Goal: Navigation & Orientation: Find specific page/section

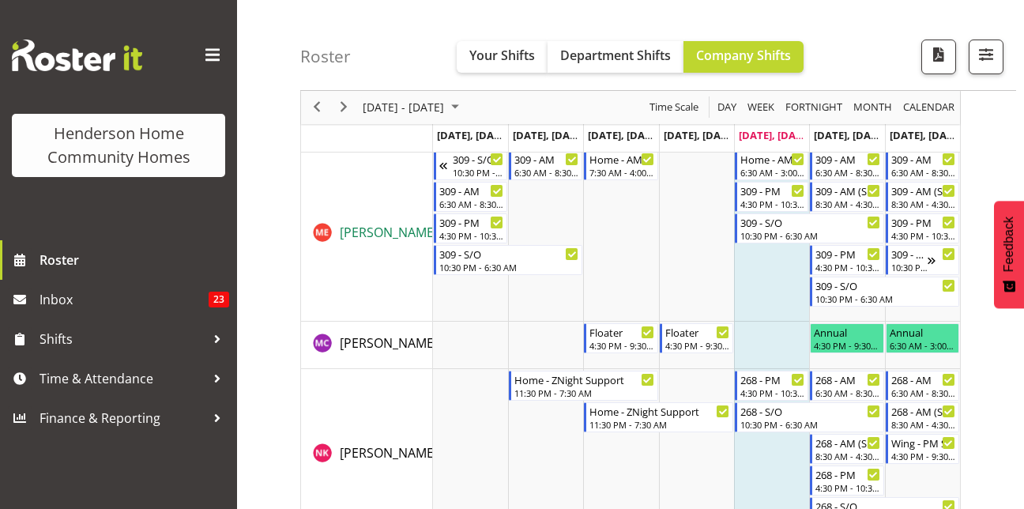
scroll to position [1884, 0]
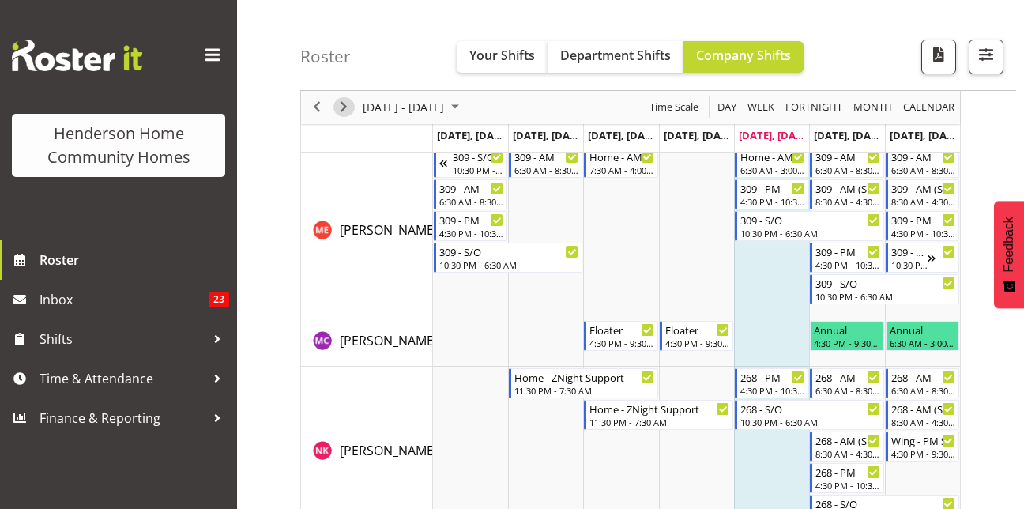
click at [342, 116] on span "Next" at bounding box center [343, 108] width 19 height 20
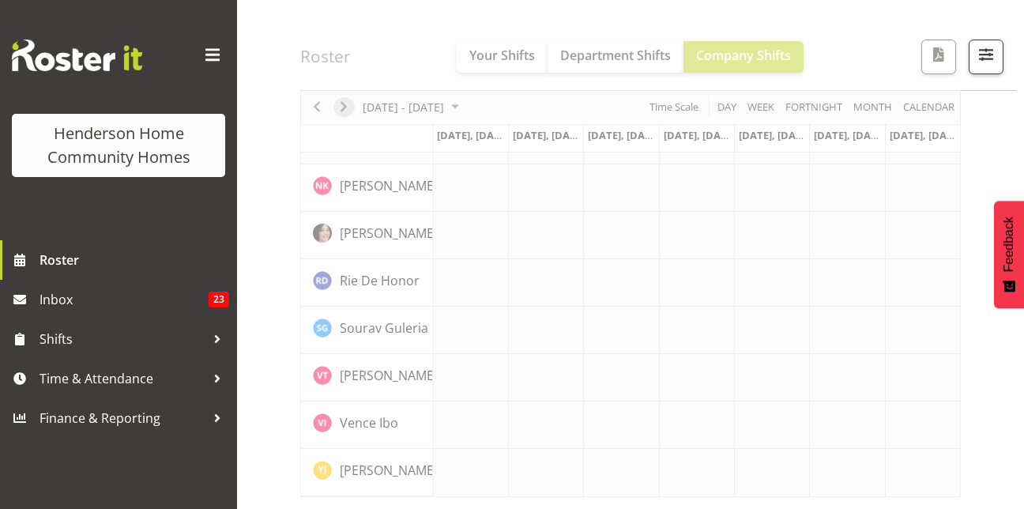
scroll to position [1242, 0]
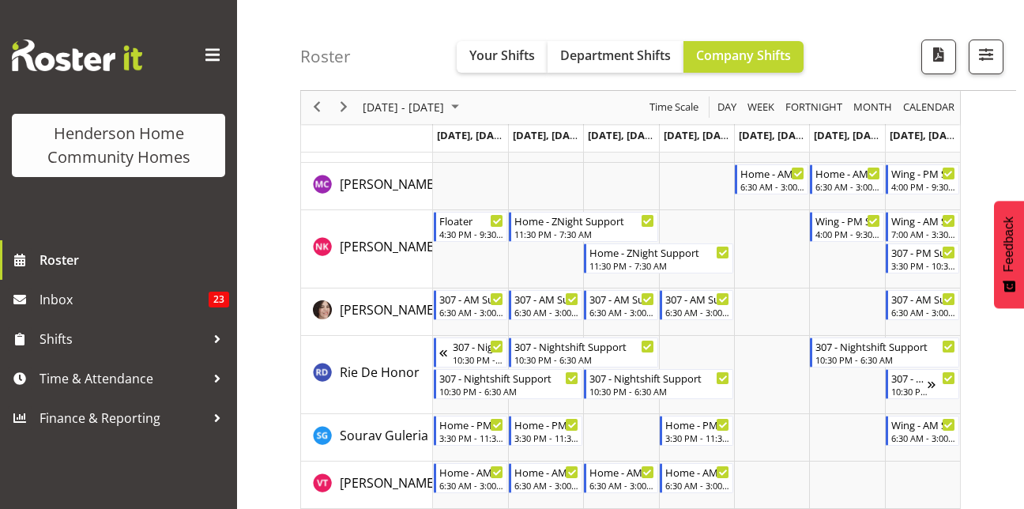
scroll to position [2130, 0]
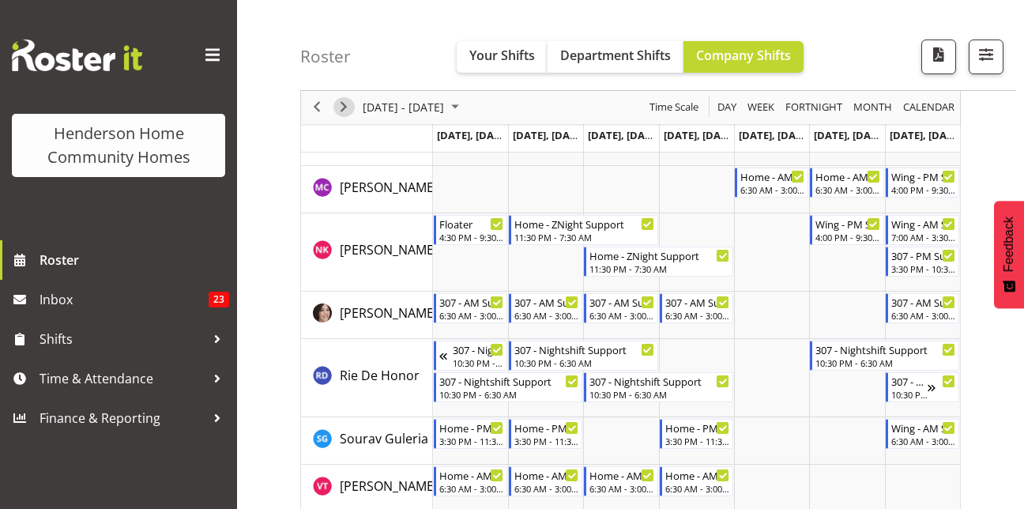
click at [346, 107] on span "Next" at bounding box center [343, 108] width 19 height 20
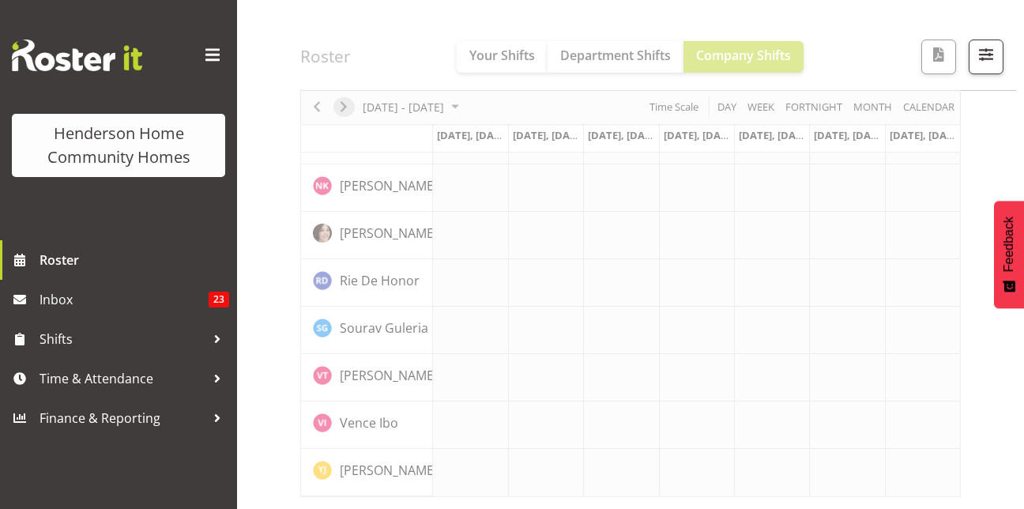
scroll to position [1242, 0]
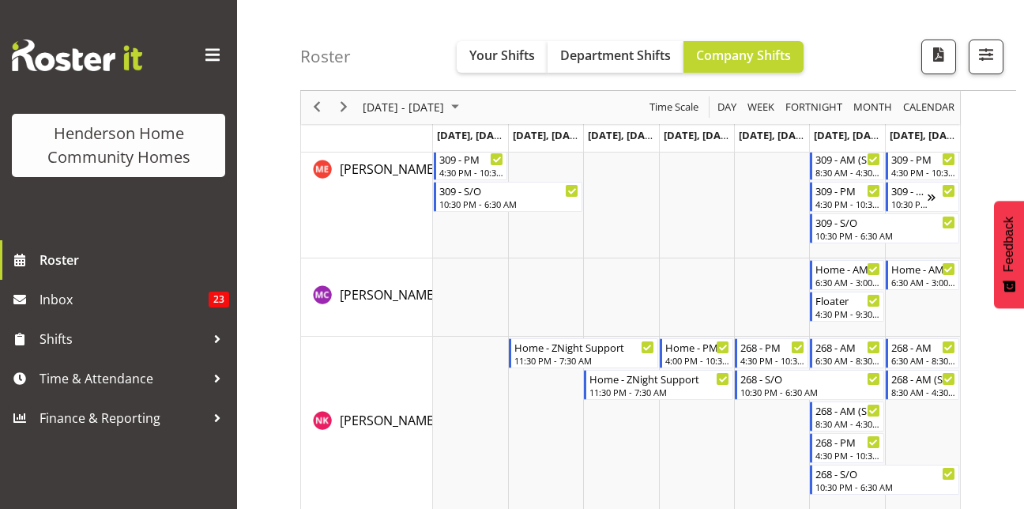
scroll to position [1944, 0]
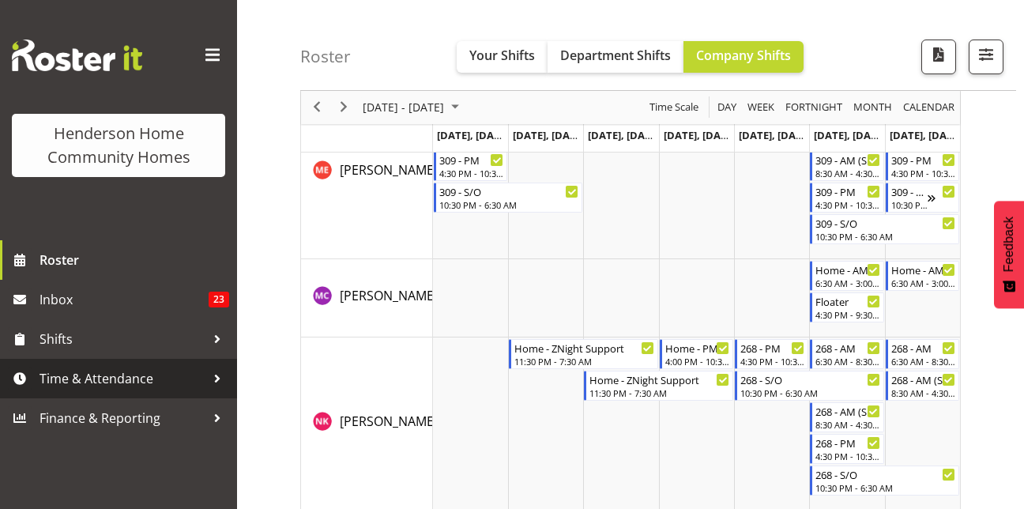
click at [102, 363] on link "Time & Attendance" at bounding box center [118, 378] width 237 height 39
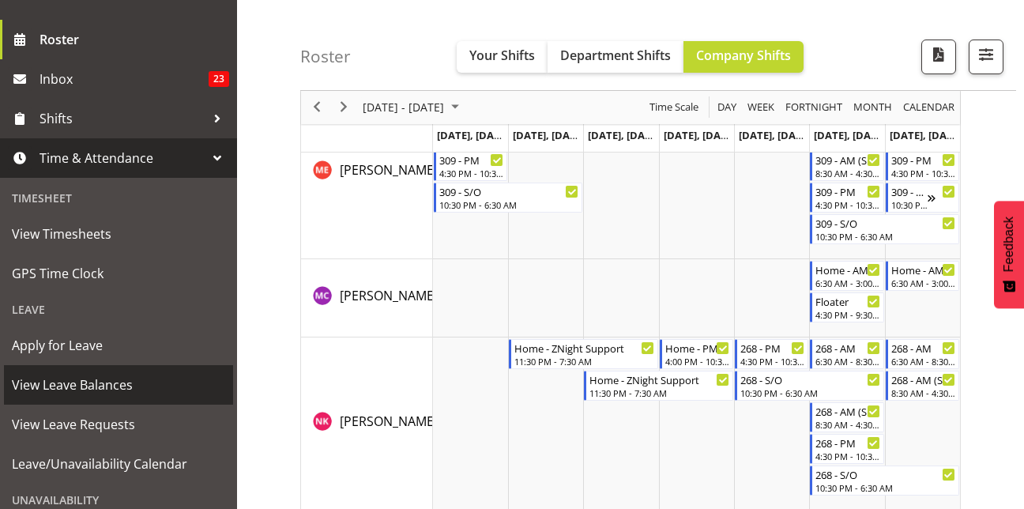
scroll to position [224, 0]
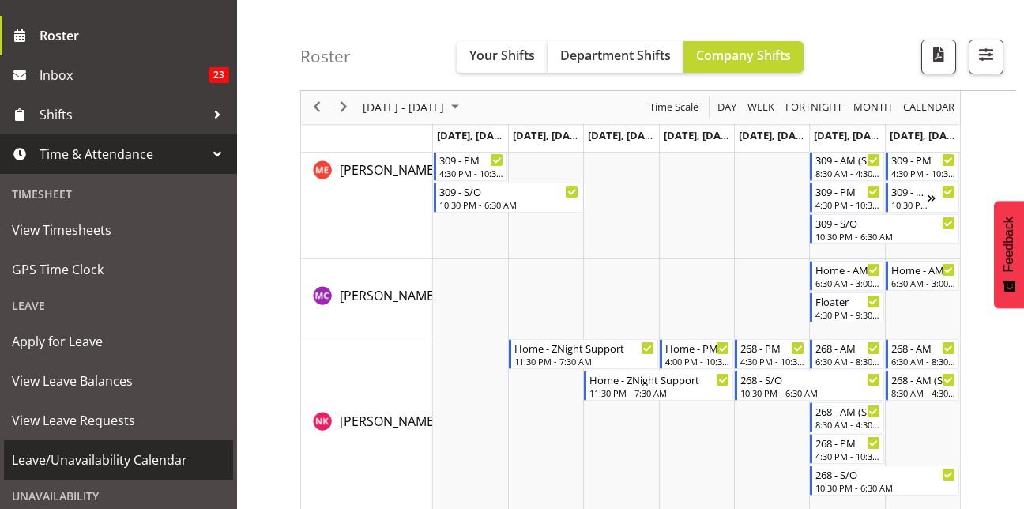
click at [144, 460] on span "Leave/Unavailability Calendar" at bounding box center [118, 460] width 213 height 24
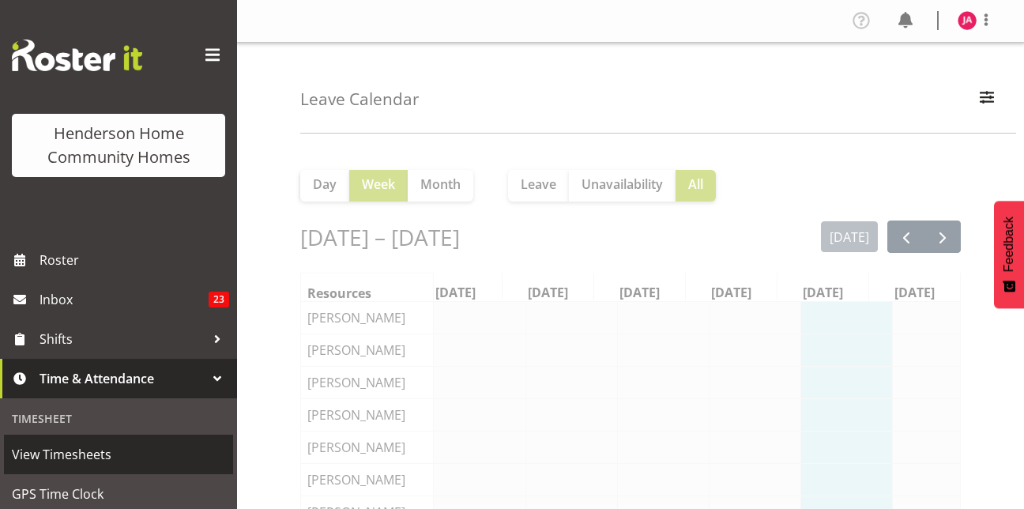
scroll to position [0, 24]
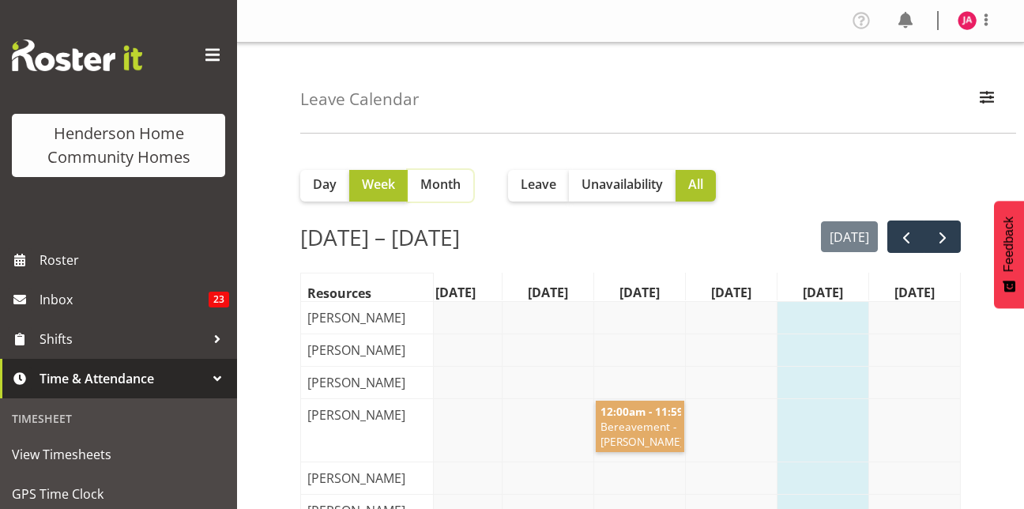
click at [449, 184] on span "Month" at bounding box center [440, 184] width 40 height 19
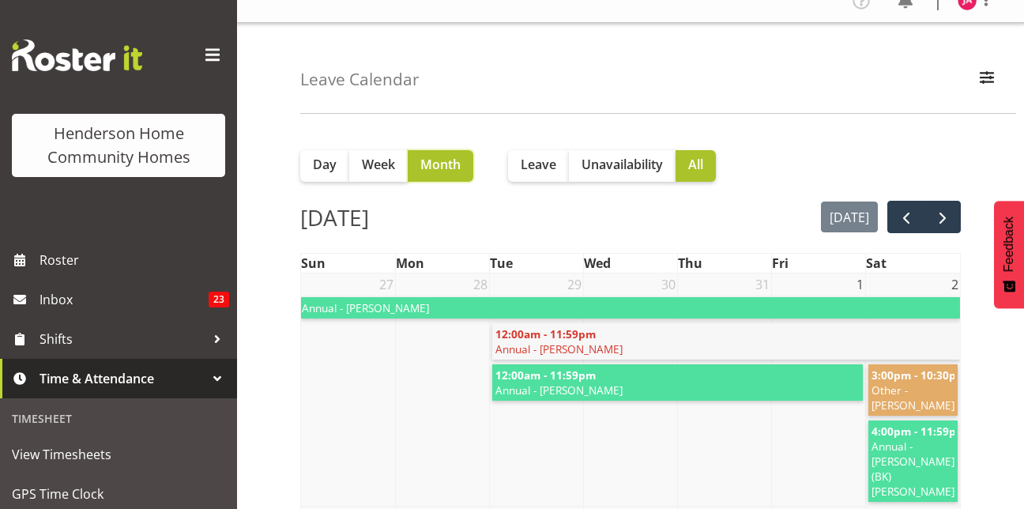
scroll to position [0, 0]
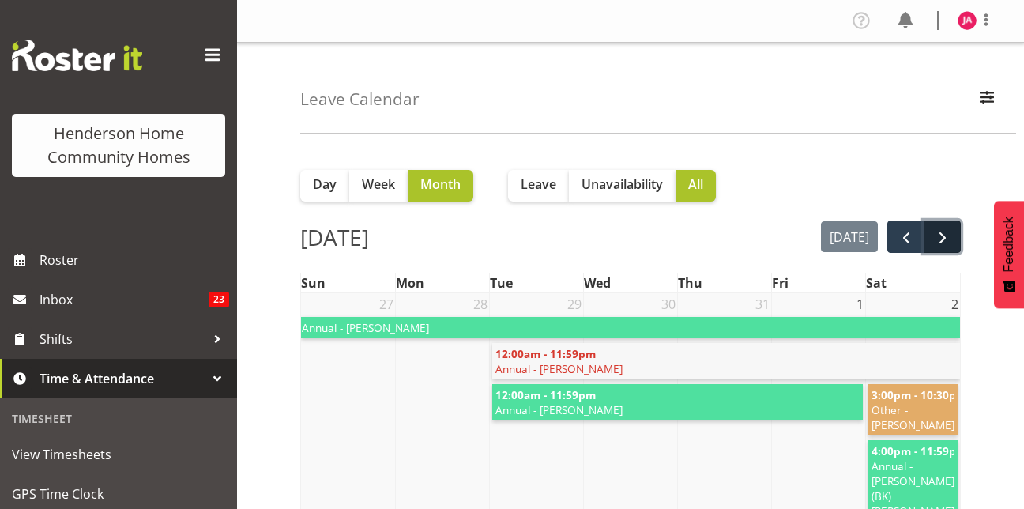
click at [945, 239] on span "next" at bounding box center [942, 237] width 19 height 19
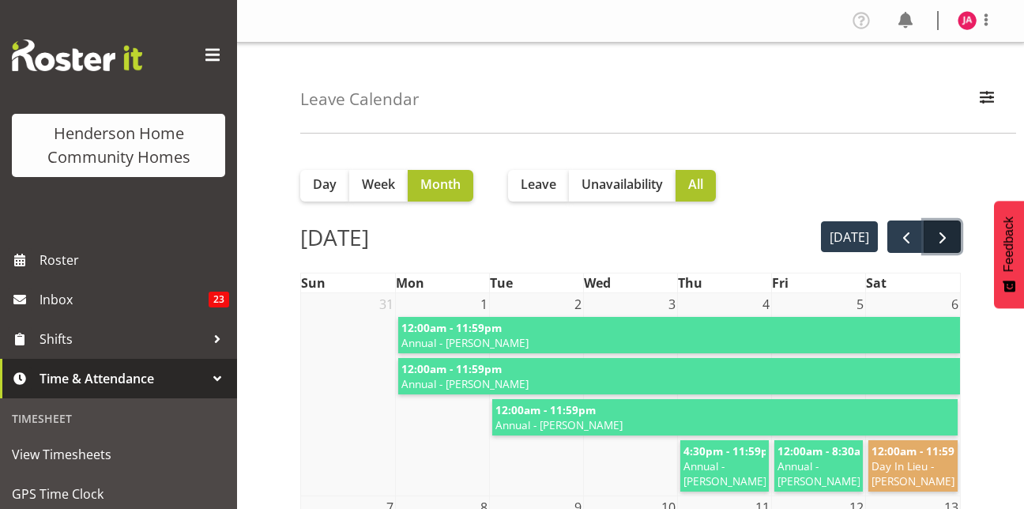
click at [944, 233] on span "next" at bounding box center [942, 237] width 19 height 19
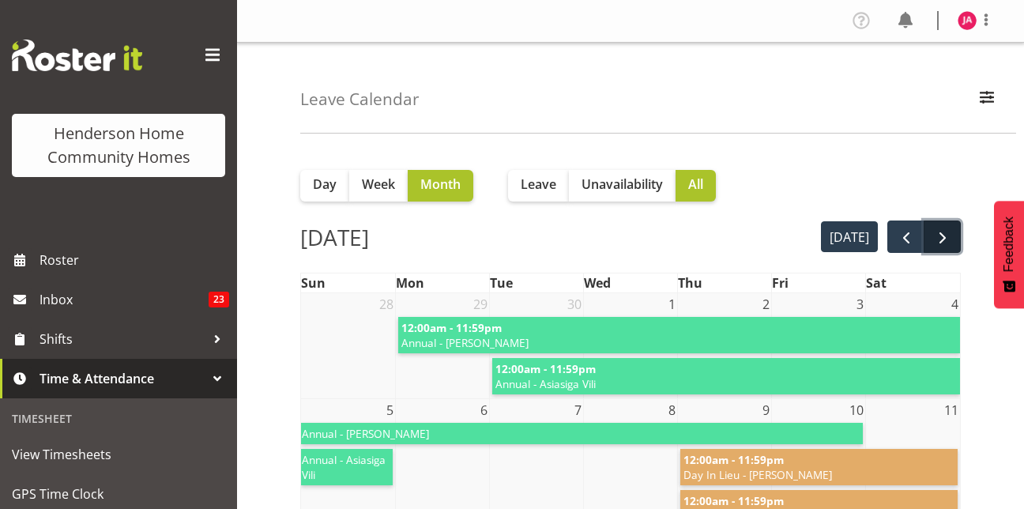
click at [934, 236] on span "next" at bounding box center [942, 237] width 19 height 19
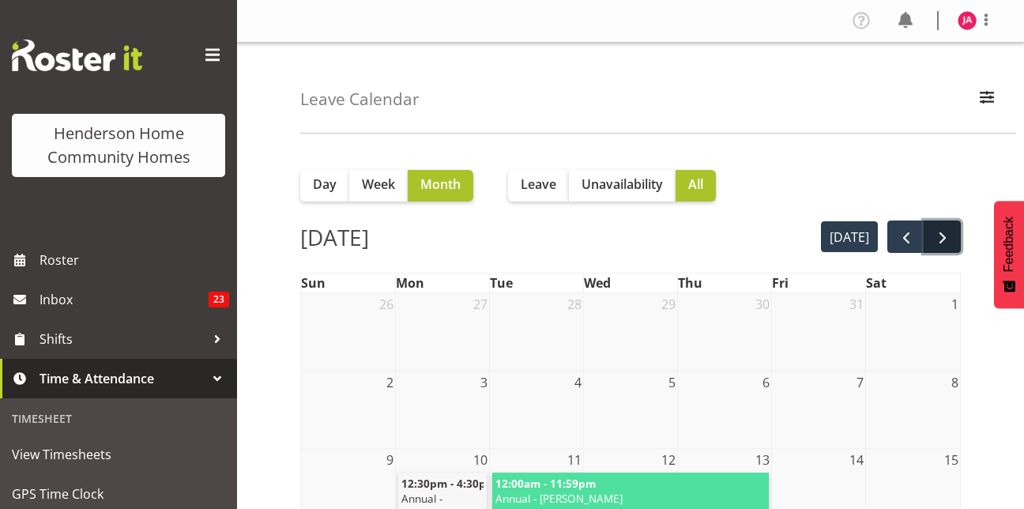
click at [937, 235] on span "next" at bounding box center [942, 237] width 19 height 19
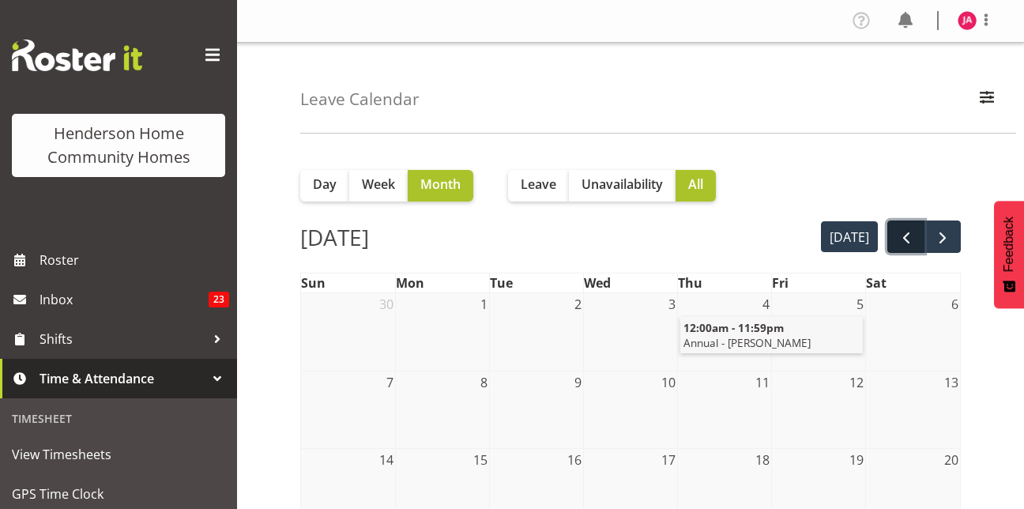
click at [903, 235] on span "prev" at bounding box center [905, 237] width 19 height 19
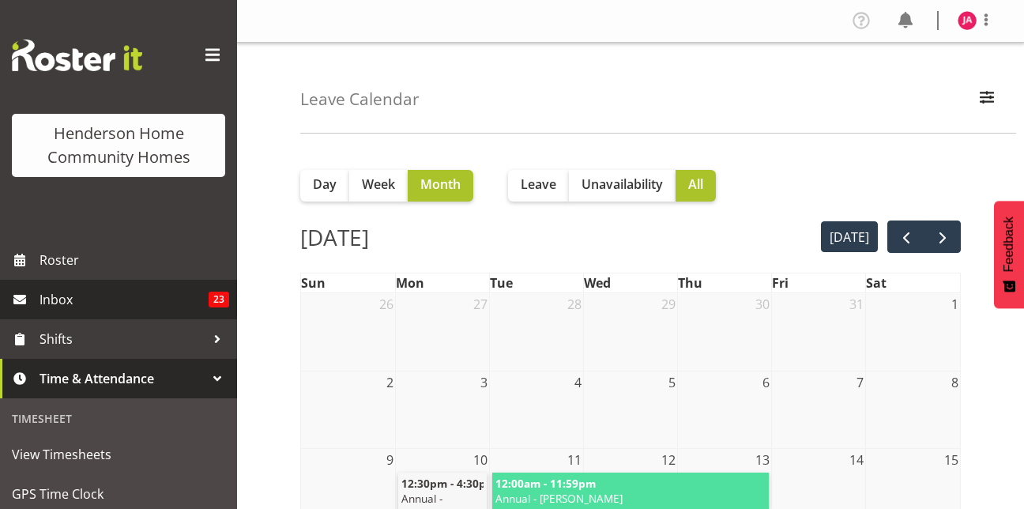
click at [185, 296] on span "Inbox" at bounding box center [123, 299] width 169 height 24
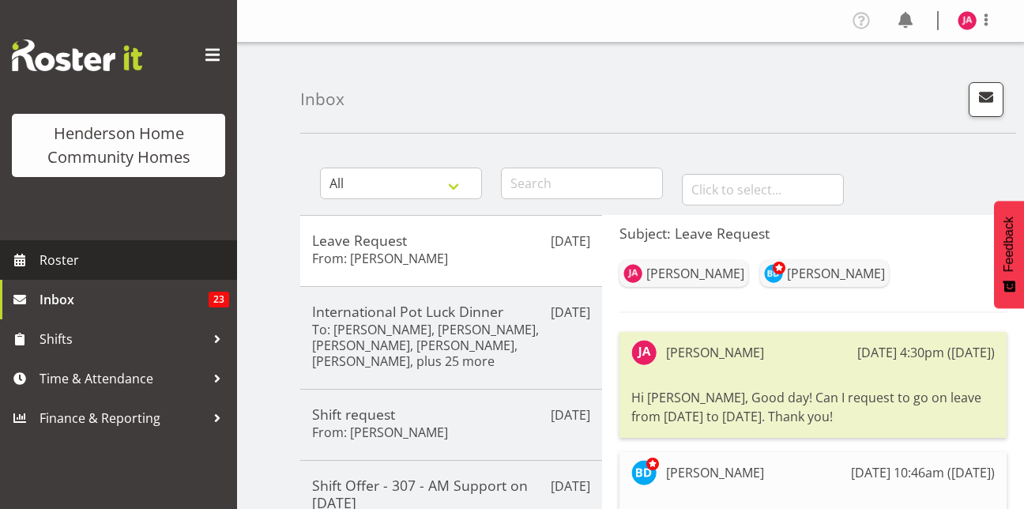
click at [92, 265] on span "Roster" at bounding box center [134, 260] width 190 height 24
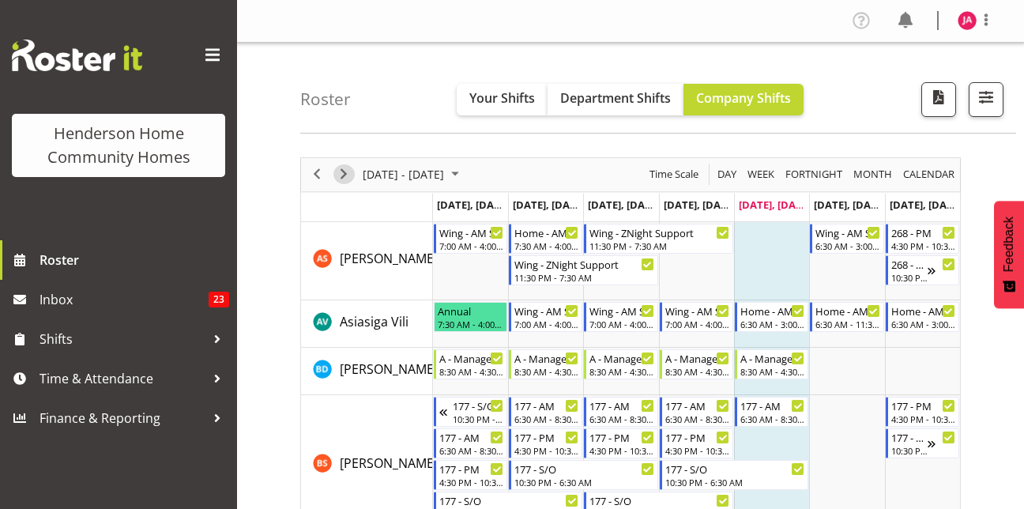
click at [345, 179] on span "Next" at bounding box center [343, 174] width 19 height 20
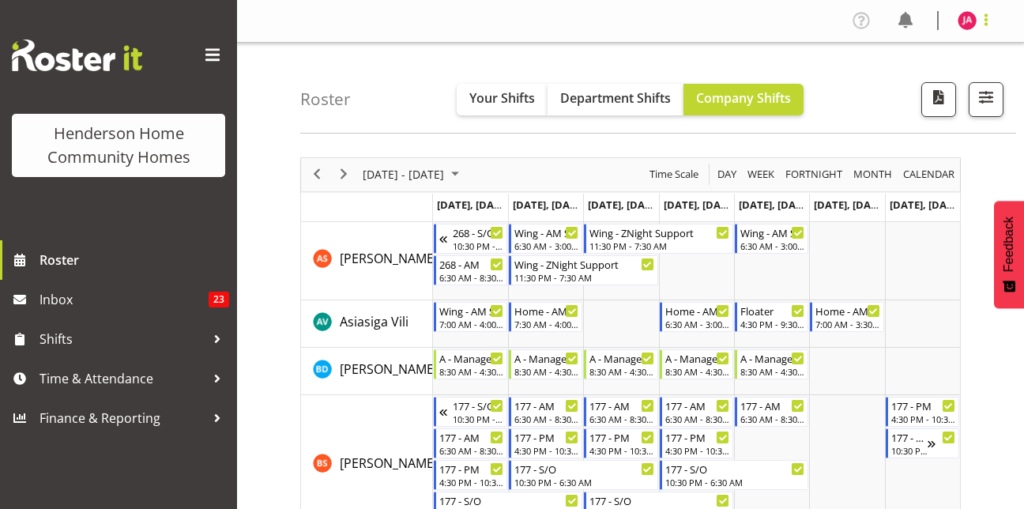
click at [984, 16] on span at bounding box center [985, 19] width 19 height 19
click at [941, 94] on link "Log Out" at bounding box center [919, 83] width 152 height 28
